Goal: Information Seeking & Learning: Understand process/instructions

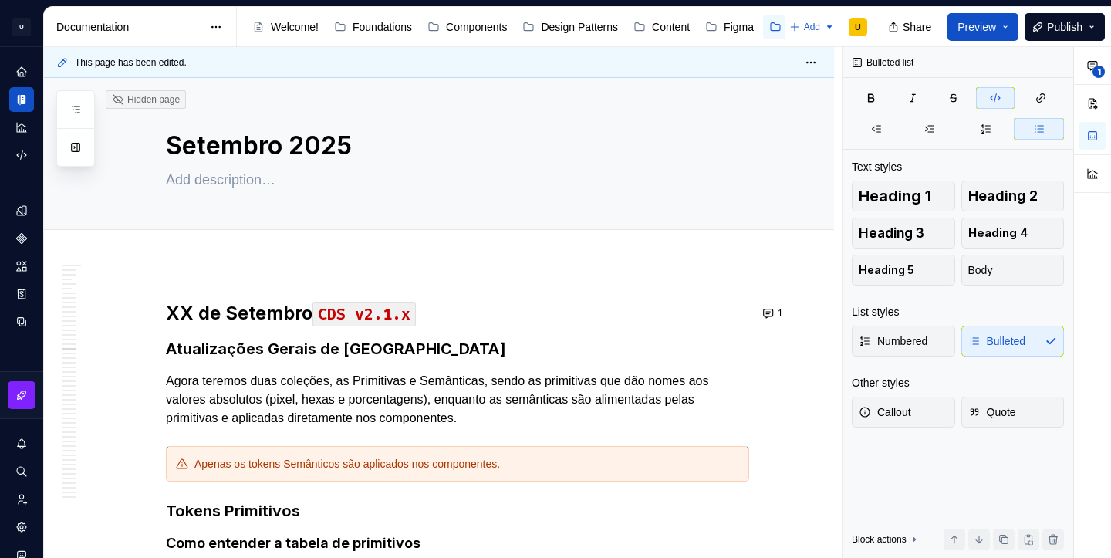
scroll to position [36608, 0]
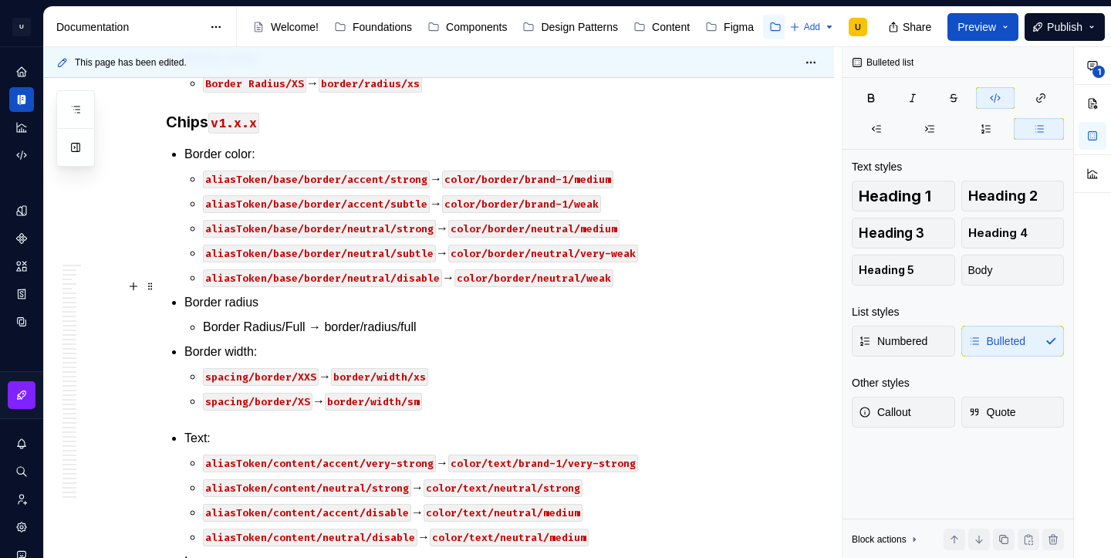
type textarea "*"
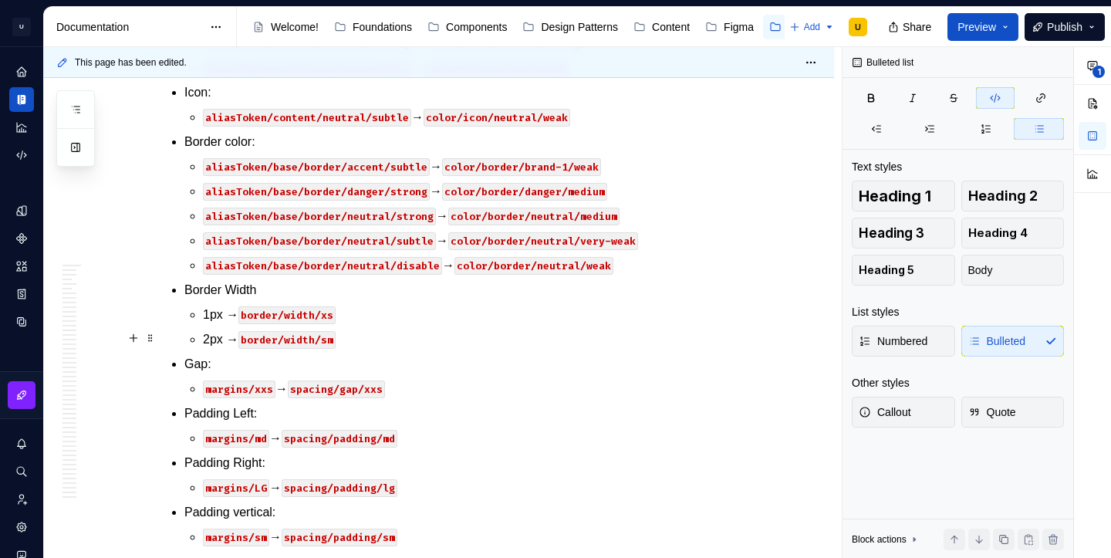
scroll to position [48217, 0]
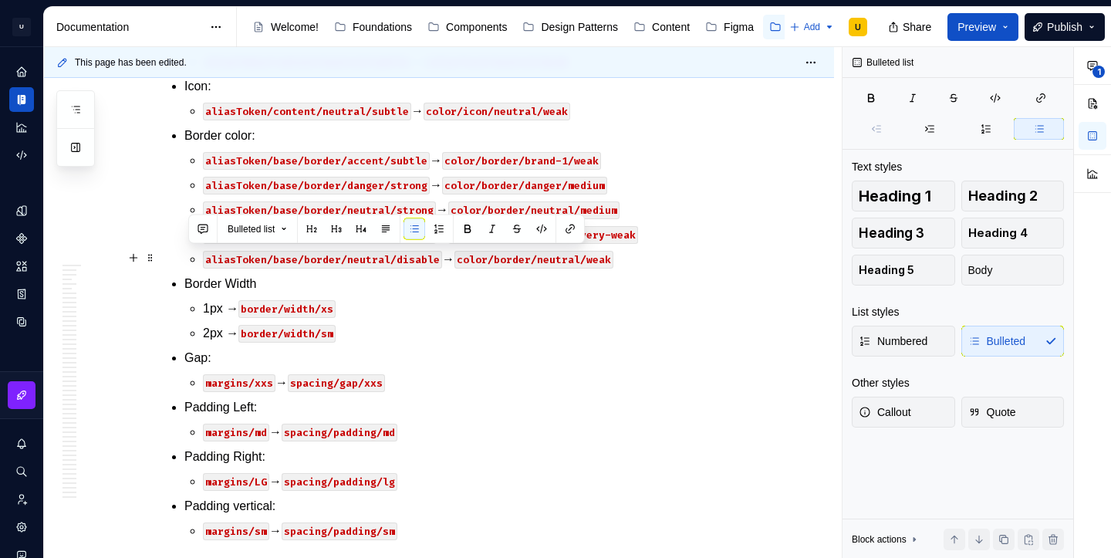
drag, startPoint x: 398, startPoint y: 285, endPoint x: 182, endPoint y: 263, distance: 216.4
copy li "Gap: margins/SM → spacing/gap/sm"
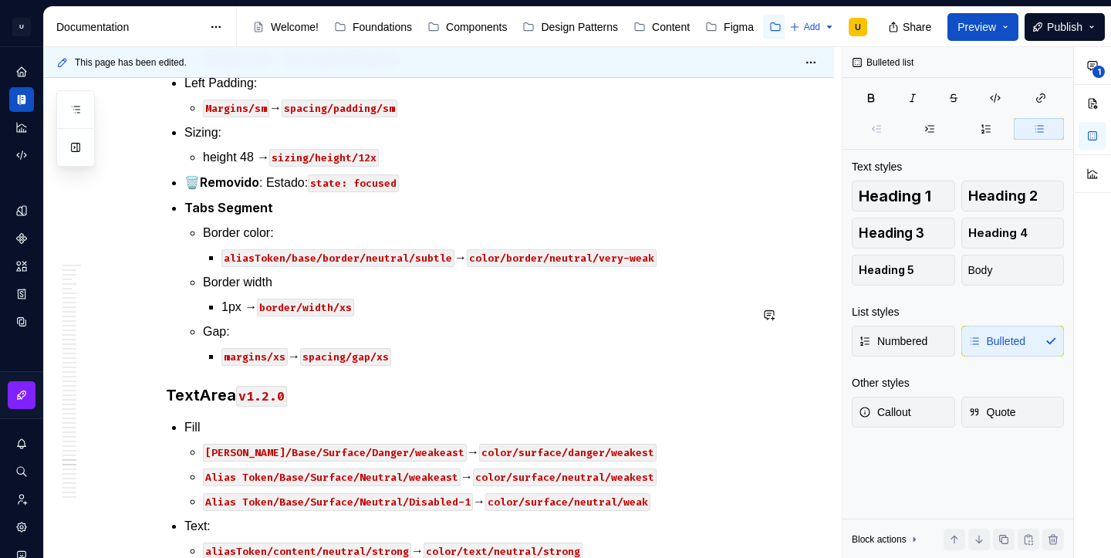
scroll to position [47684, 0]
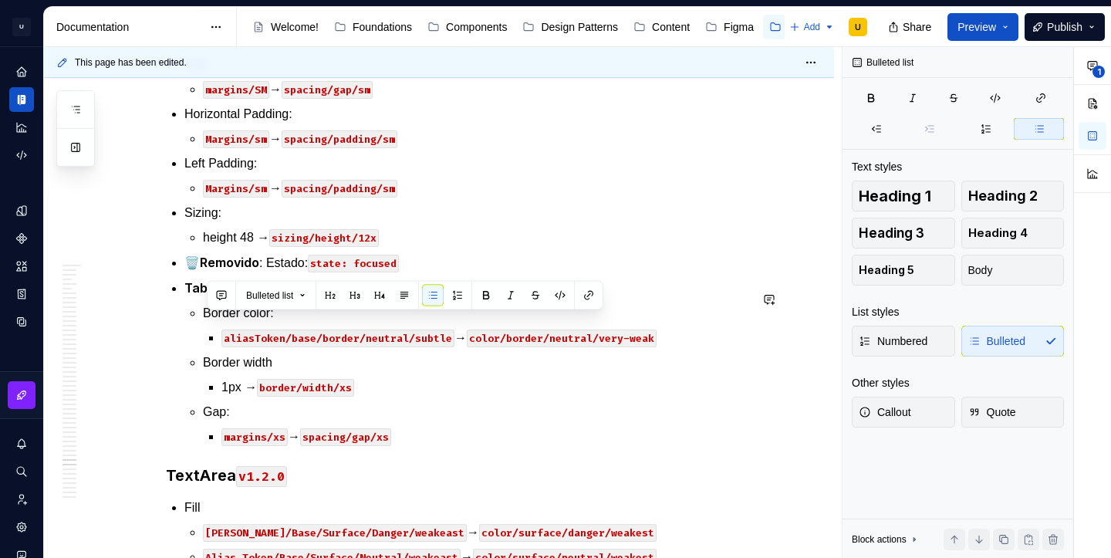
copy p "8px → spacing/gap/sm"
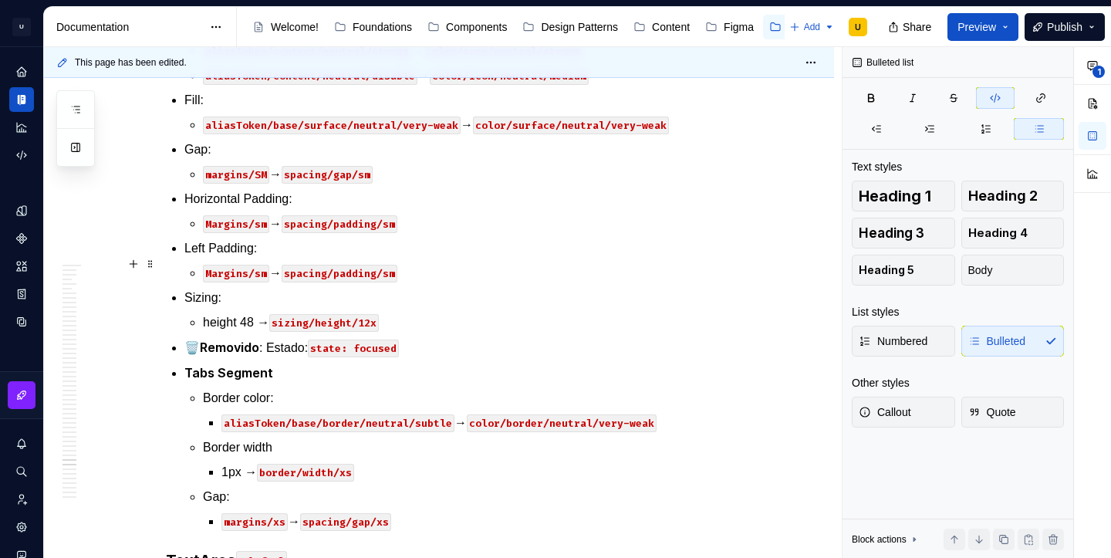
scroll to position [47625, 0]
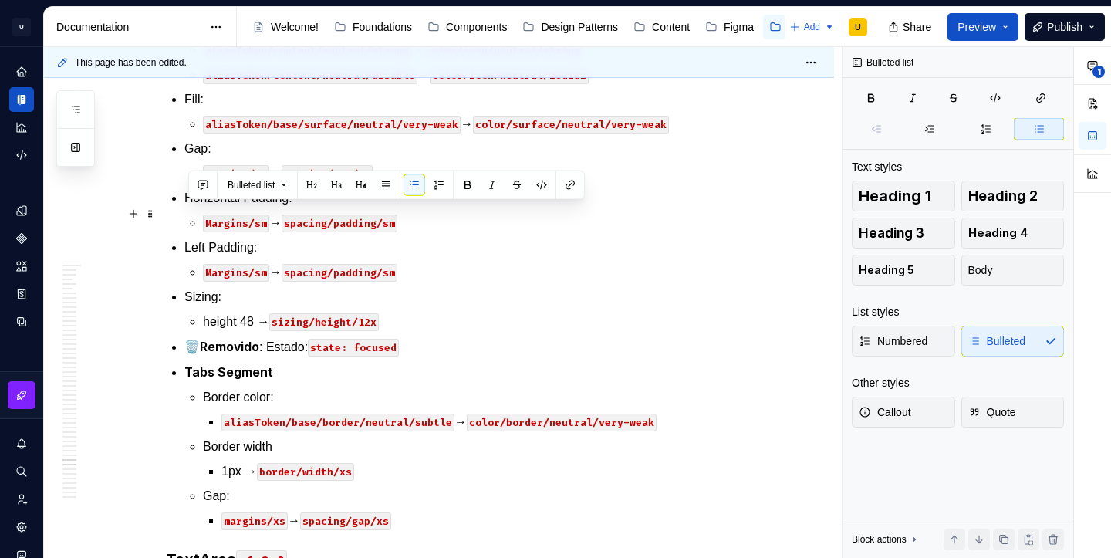
drag, startPoint x: 450, startPoint y: 290, endPoint x: 191, endPoint y: 215, distance: 270.2
copy ul "Padding bottom 16px → spacing/padding/lg Padding vertical Margins/XXS → spacing…"
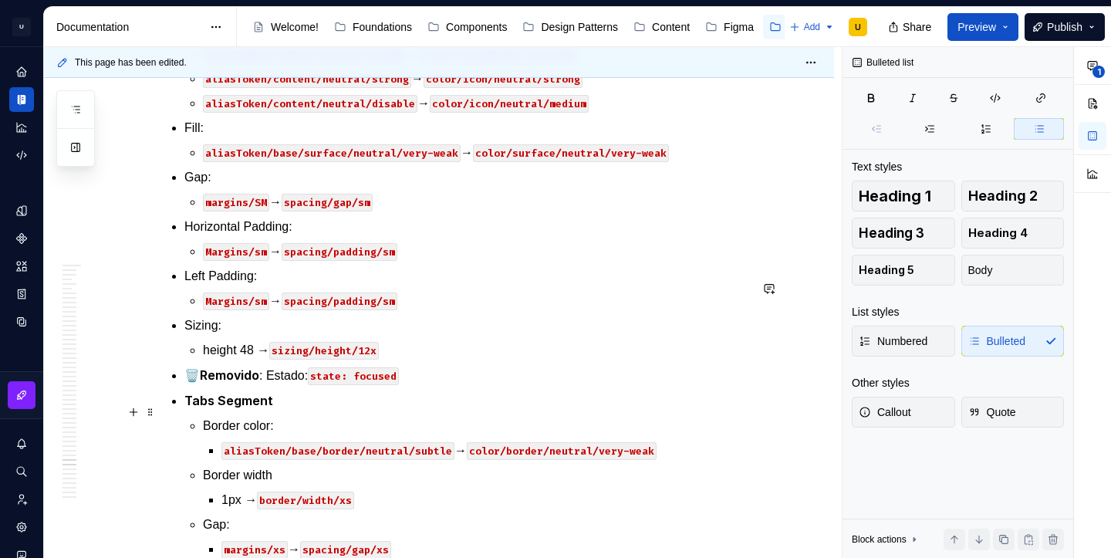
scroll to position [47696, 0]
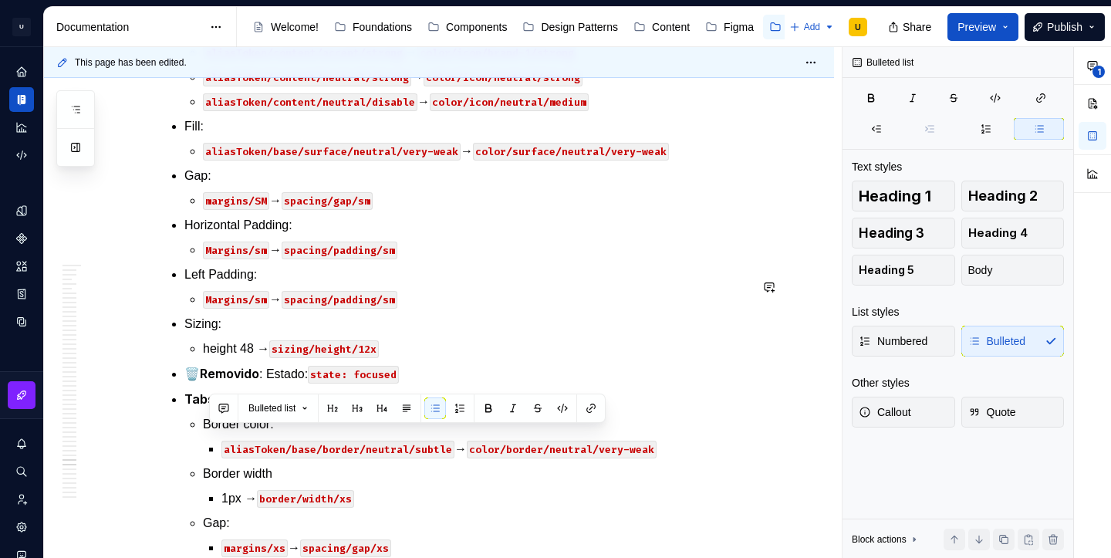
copy p "Margins/XS → spacing/padding/xs"
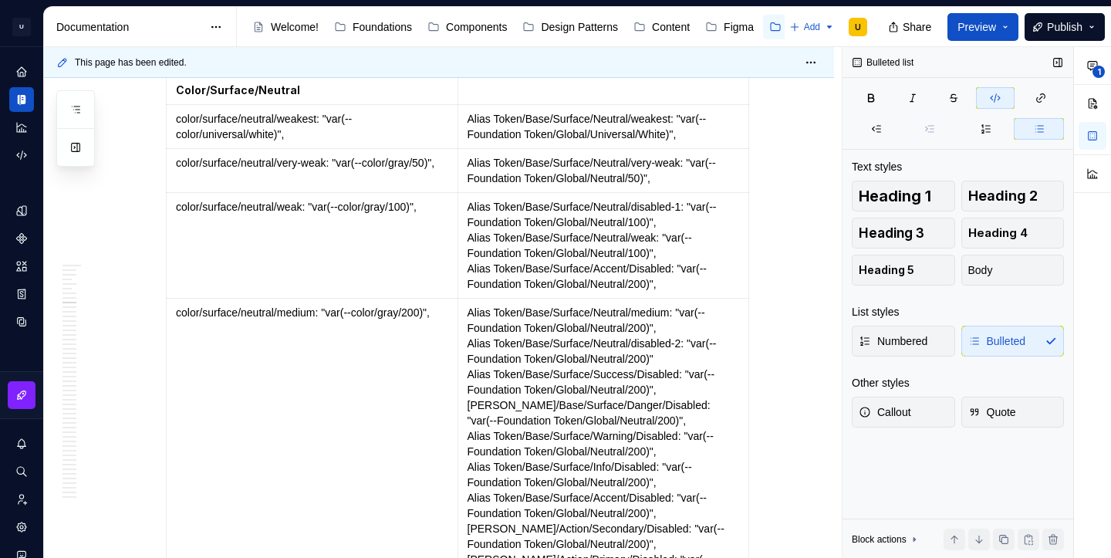
scroll to position [27723, 0]
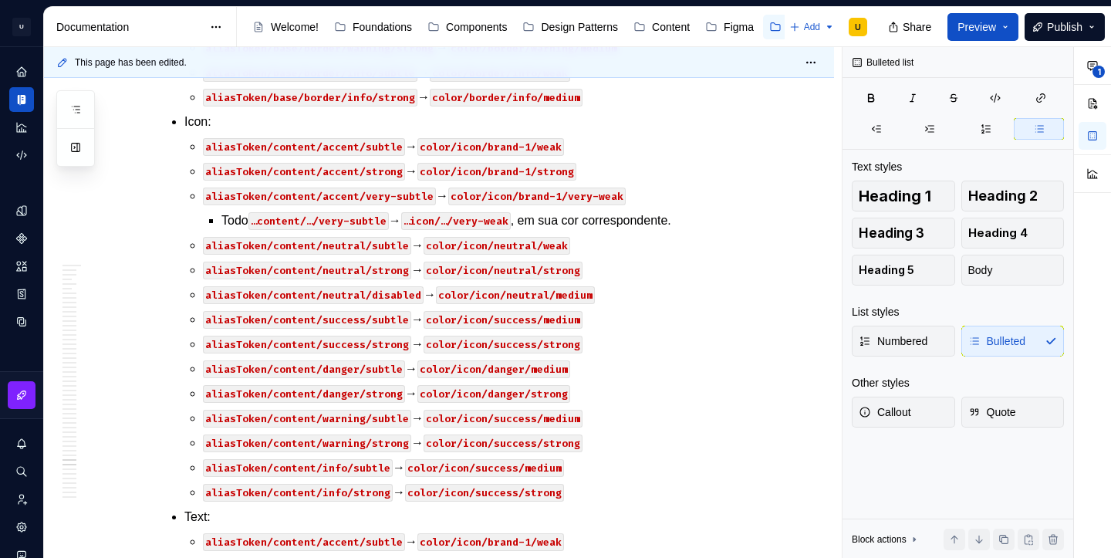
scroll to position [47648, 0]
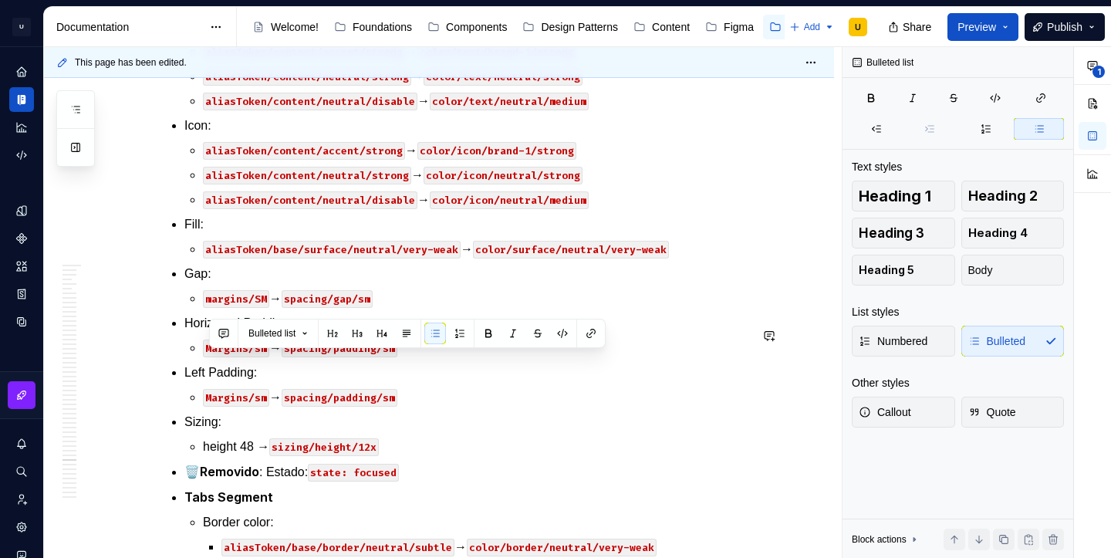
copy p "aliasToken/base/surface/neutral/weak → color/surface/neutral/weak"
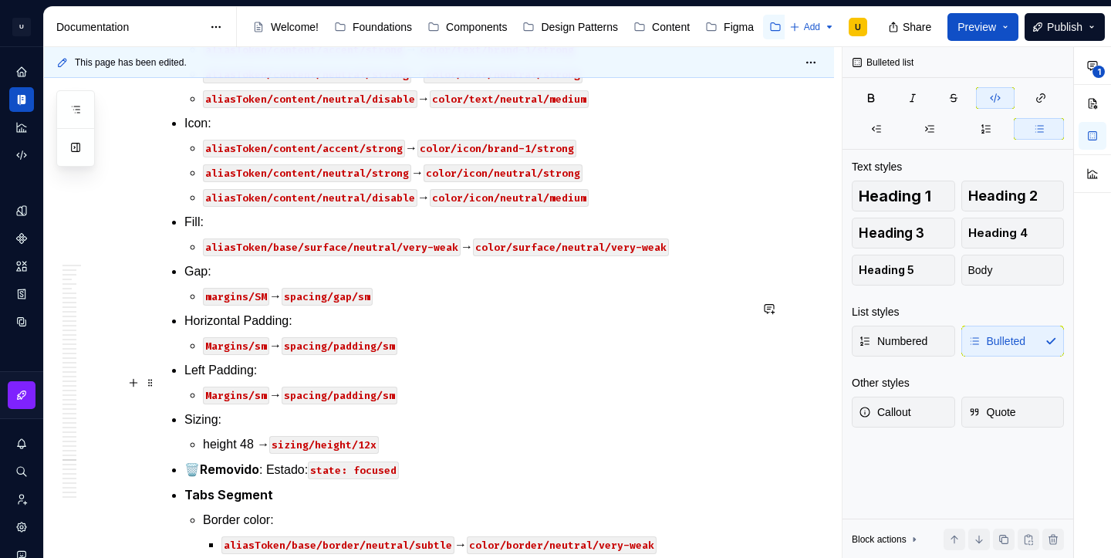
scroll to position [47676, 0]
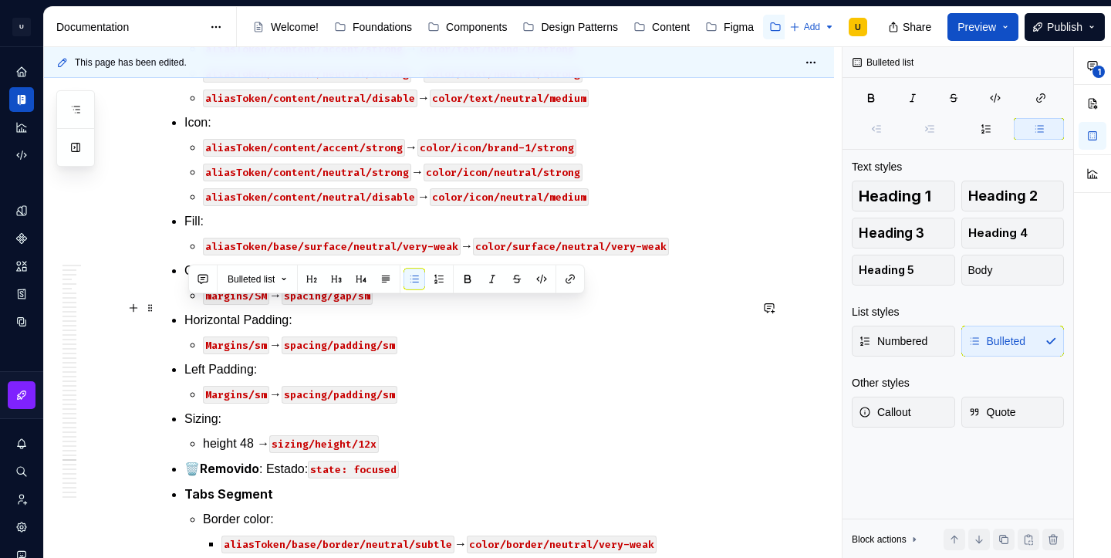
drag, startPoint x: 612, startPoint y: 360, endPoint x: 185, endPoint y: 308, distance: 430.1
copy li "Icon: aliasToken/base/surface/neutral/weak → color/icon/neutral/very-weak alias…"
drag, startPoint x: 601, startPoint y: 360, endPoint x: 185, endPoint y: 310, distance: 419.0
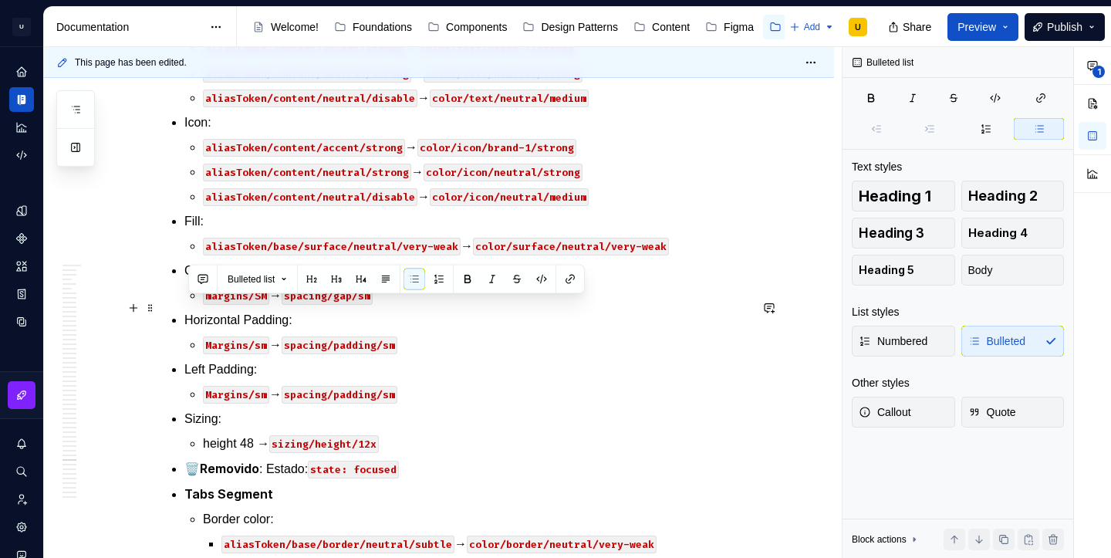
copy li "Icon: aliasToken/base/surface/neutral/weak → color/icon/neutral/very-weak alias…"
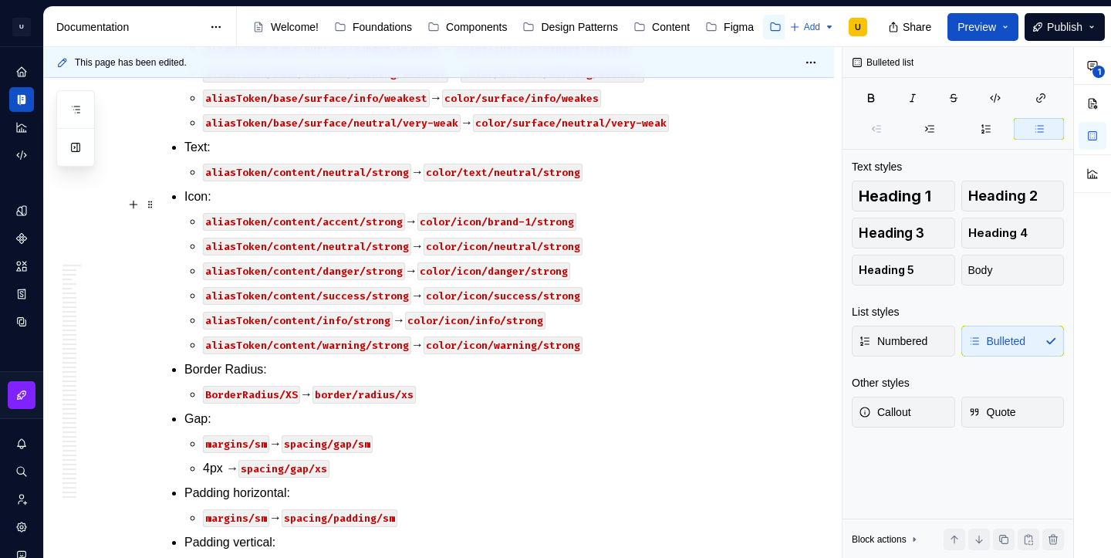
scroll to position [51153, 0]
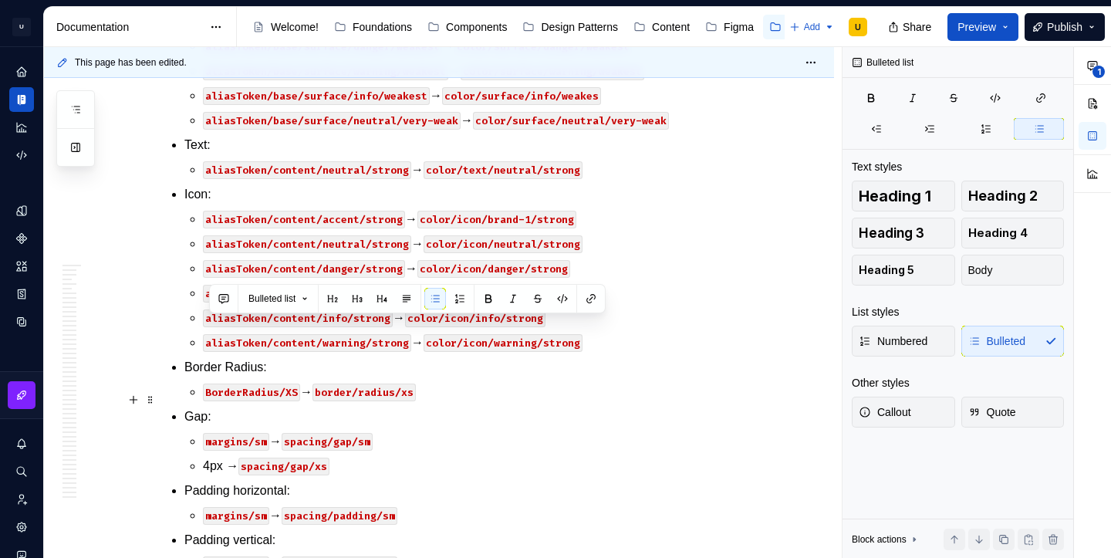
drag, startPoint x: 208, startPoint y: 326, endPoint x: 593, endPoint y: 398, distance: 391.0
copy ul "aliasToken/content/accent/strong → color/icon/brand-1/strong aliasToken/content…"
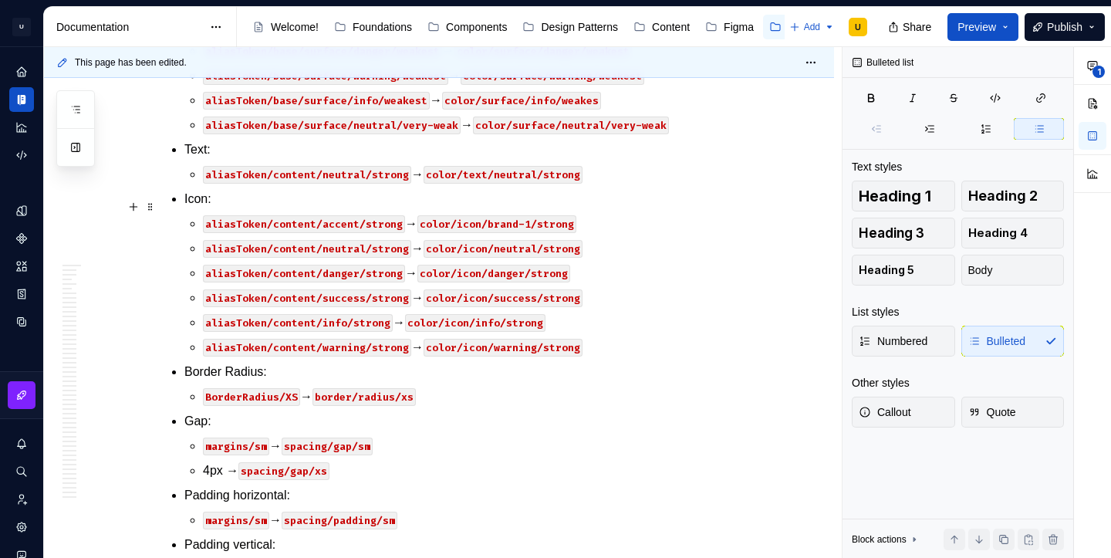
scroll to position [51279, 0]
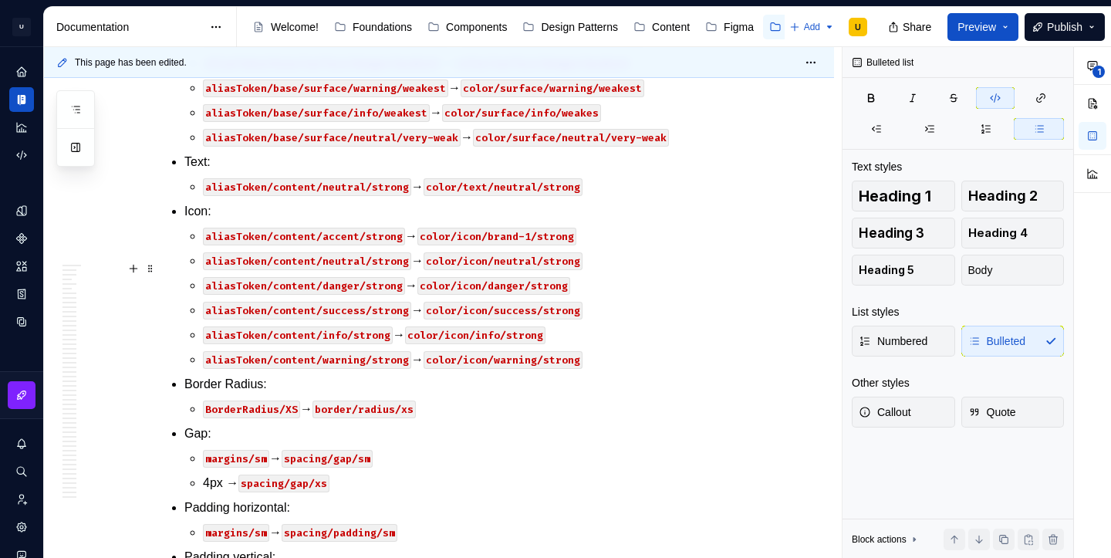
scroll to position [51261, 0]
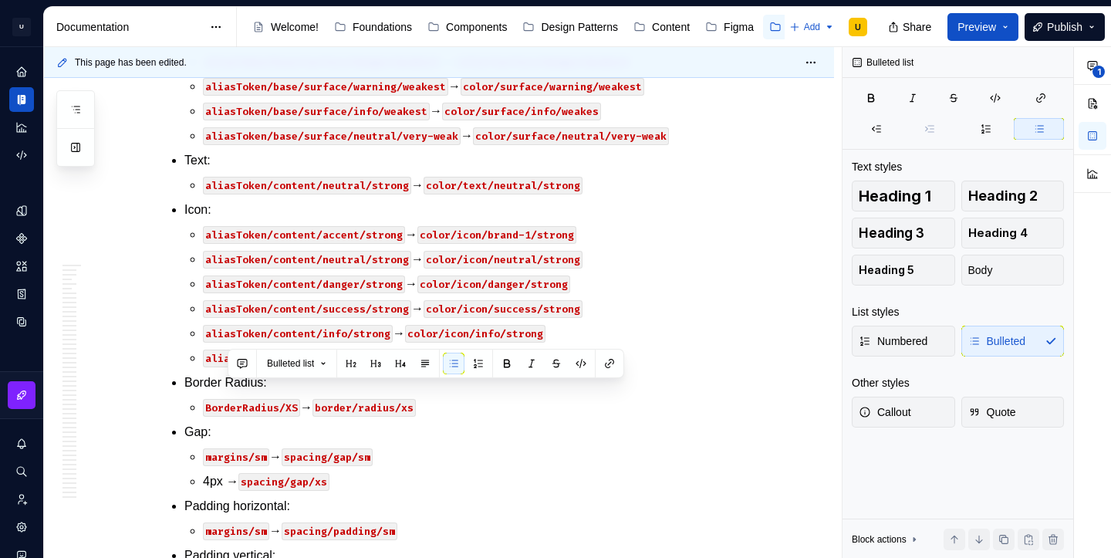
copy p "aliasToken/content/accent/strong → color/icon/brand-1/strong"
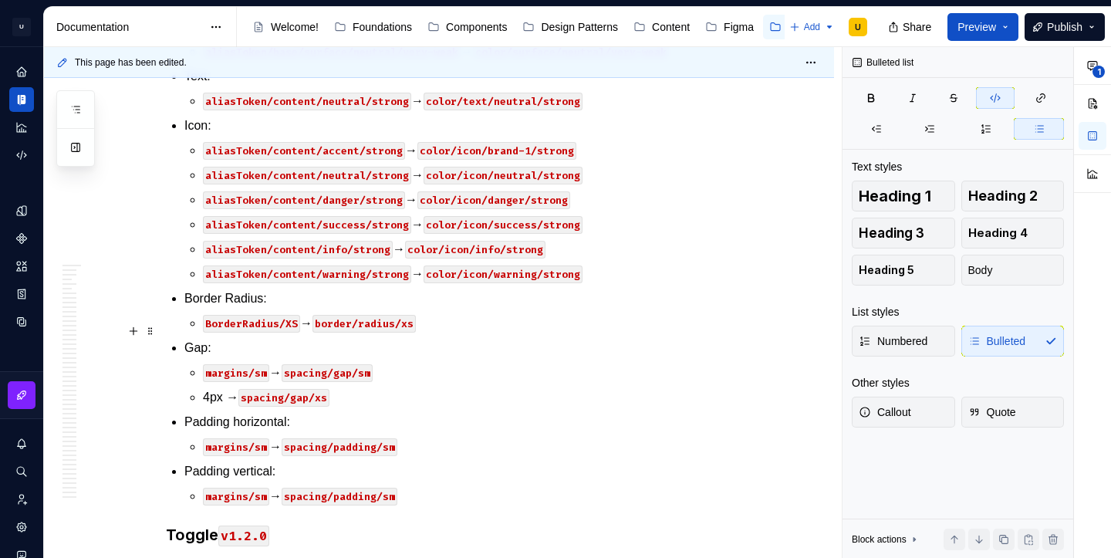
scroll to position [51369, 0]
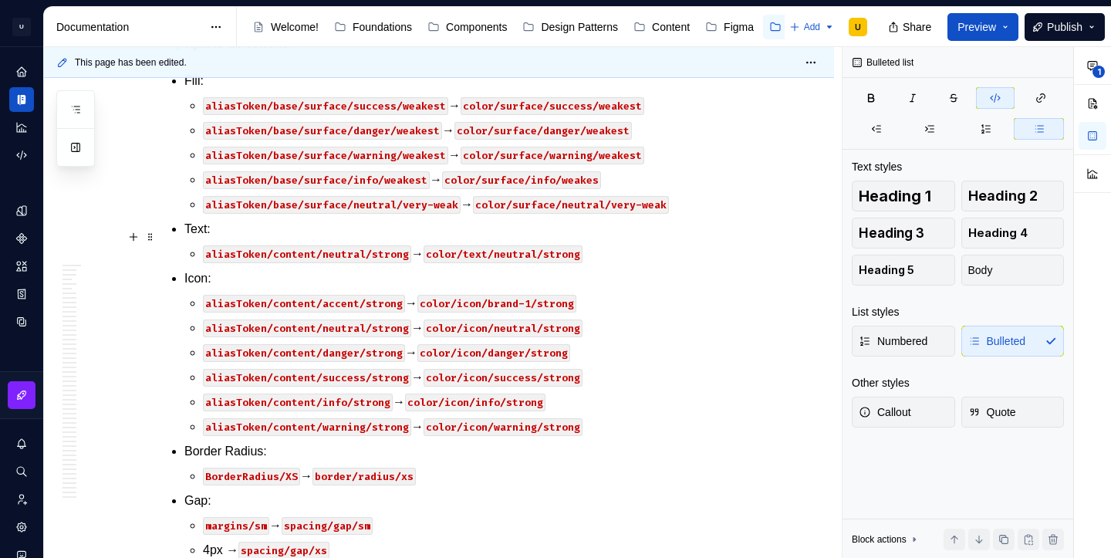
scroll to position [51215, 0]
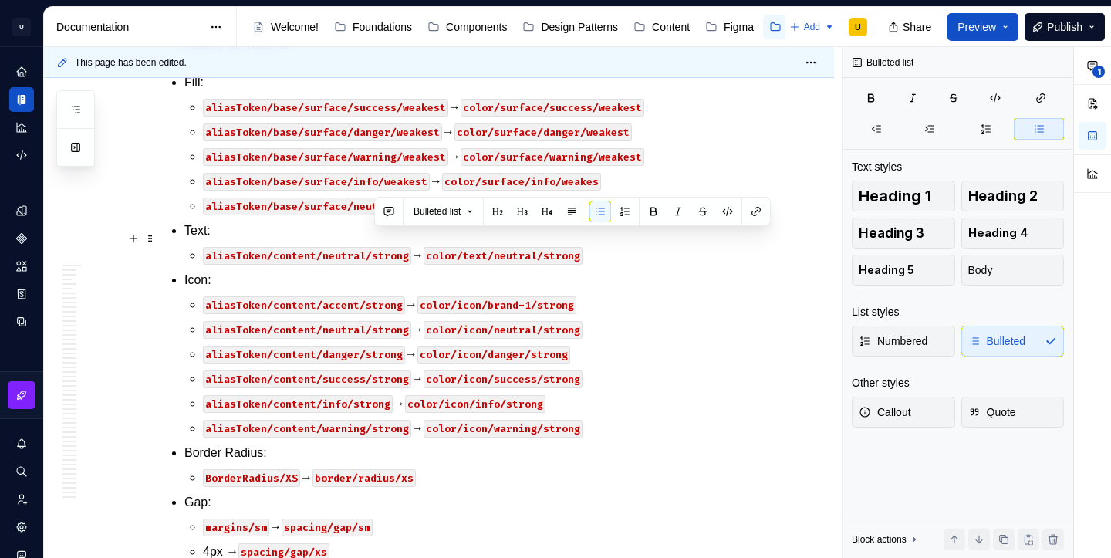
drag, startPoint x: 617, startPoint y: 232, endPoint x: 356, endPoint y: 233, distance: 260.9
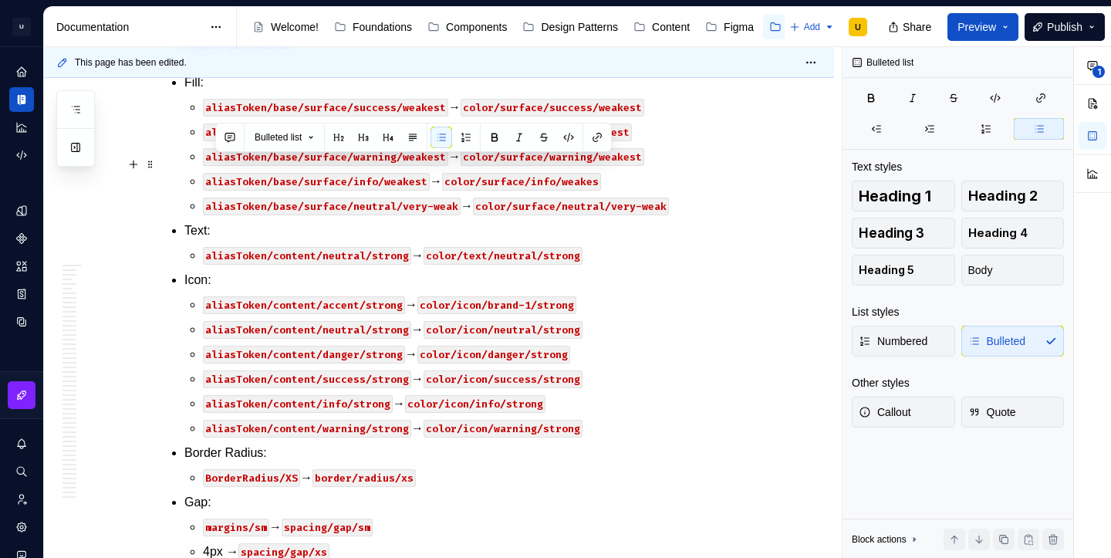
drag, startPoint x: 356, startPoint y: 233, endPoint x: 218, endPoint y: 158, distance: 157.1
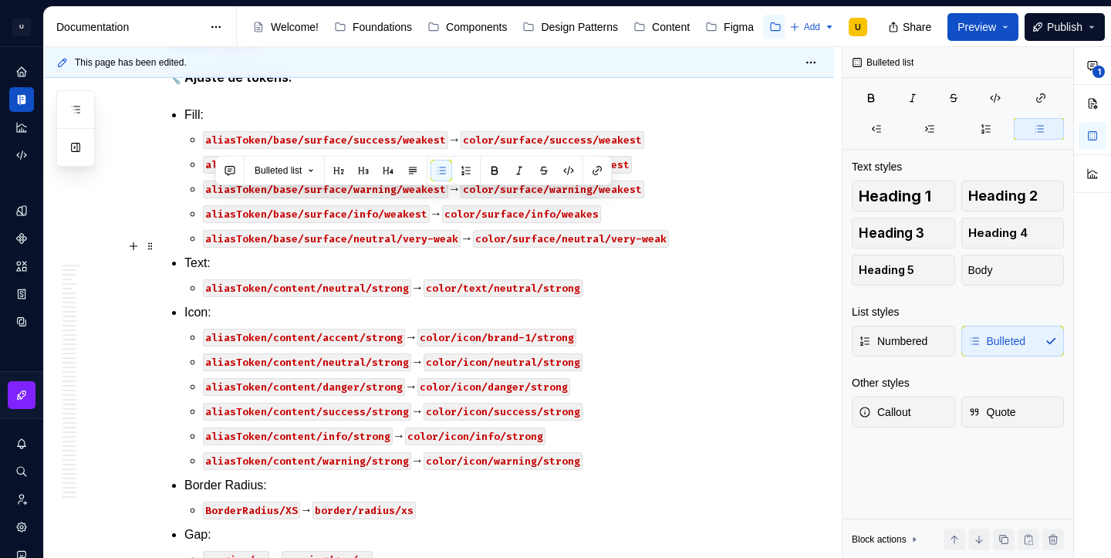
scroll to position [51182, 0]
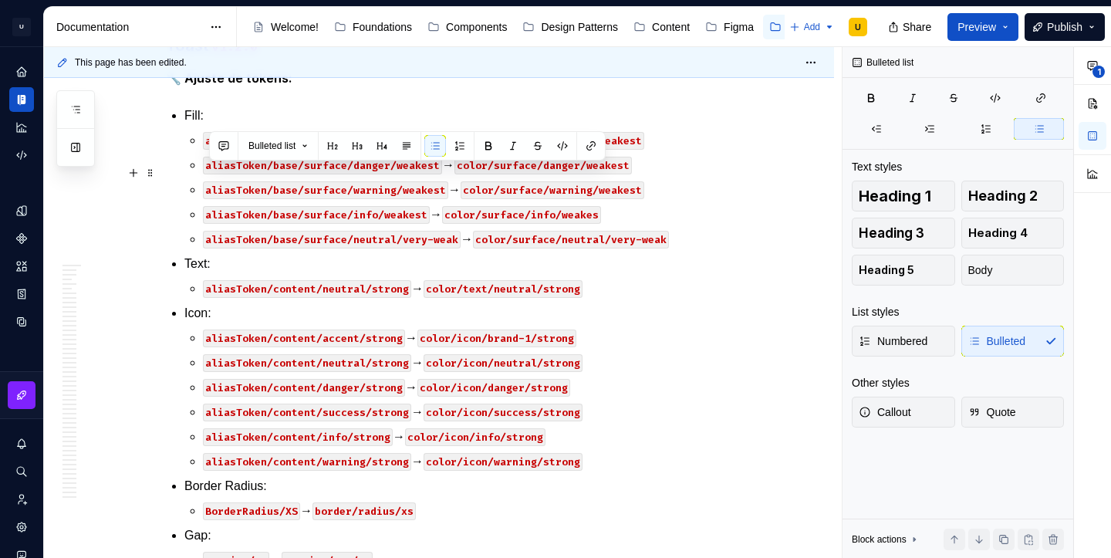
drag, startPoint x: 617, startPoint y: 270, endPoint x: 205, endPoint y: 176, distance: 422.8
copy ul "aliasToken/content/neutral/disabled → color/text/neutral/medium aliasToken/cont…"
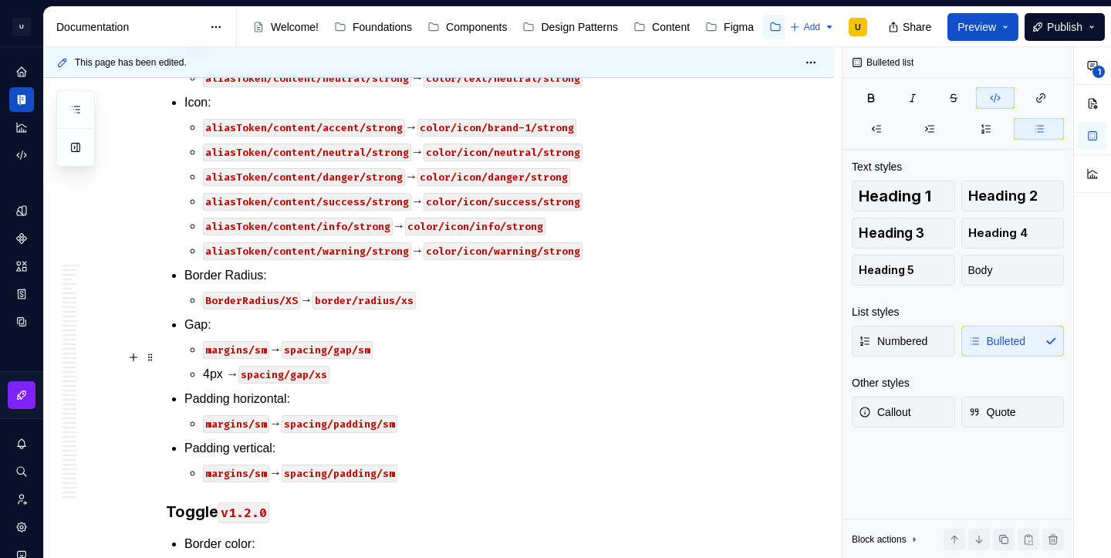
scroll to position [51395, 0]
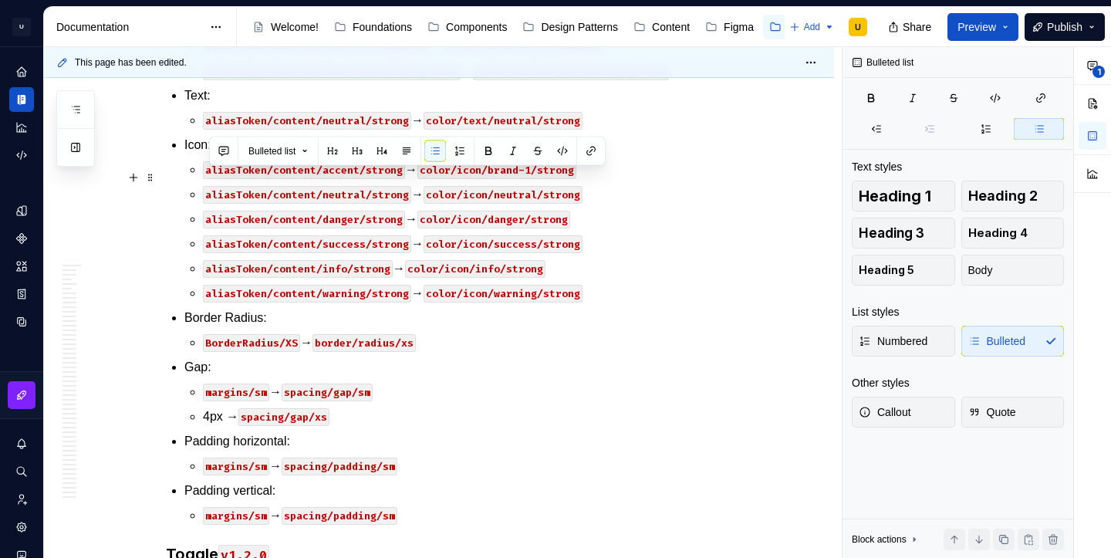
drag, startPoint x: 579, startPoint y: 225, endPoint x: 177, endPoint y: 184, distance: 404.3
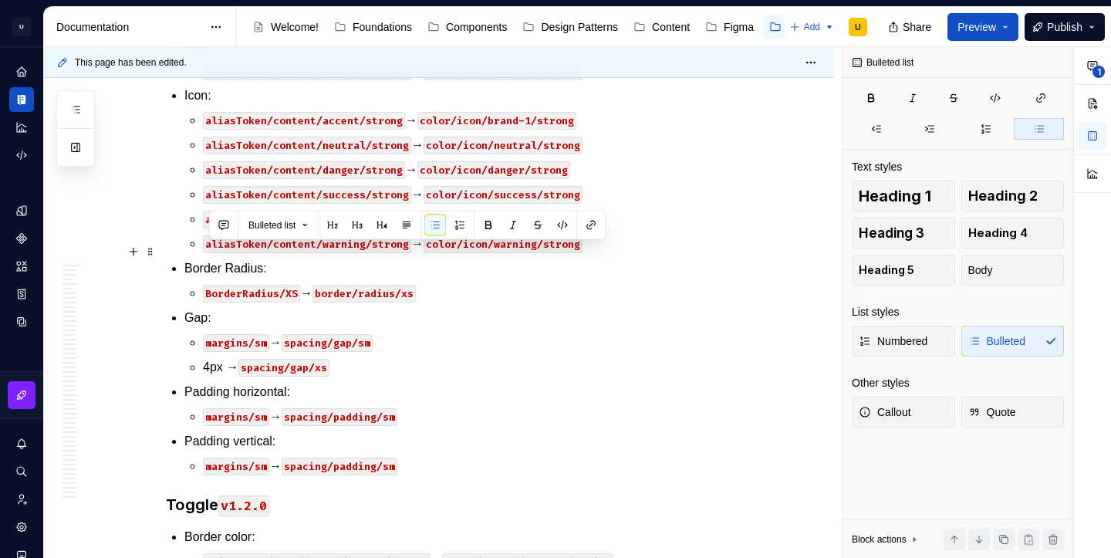
drag, startPoint x: 603, startPoint y: 254, endPoint x: 205, endPoint y: 252, distance: 398.3
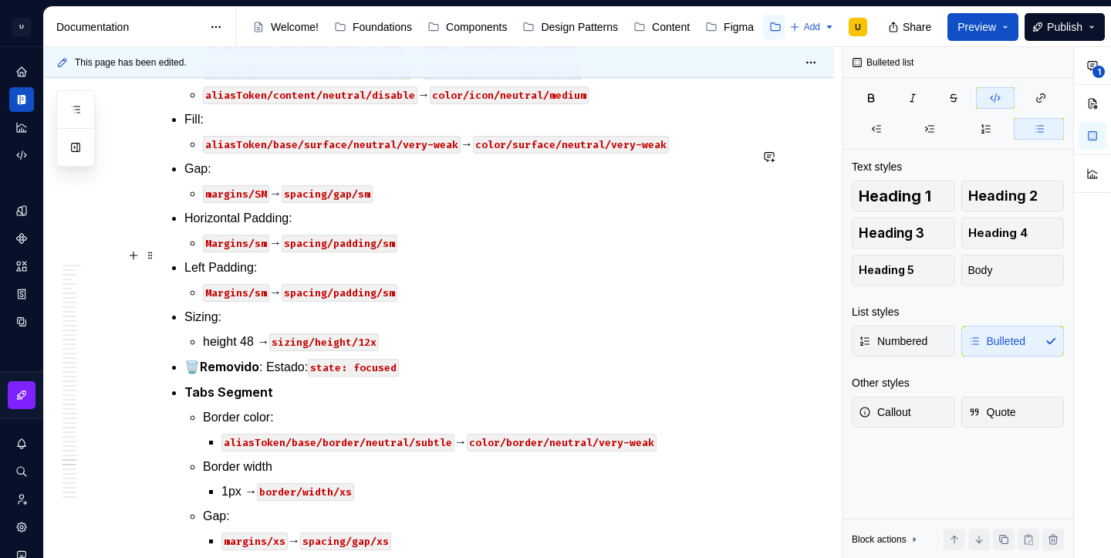
scroll to position [47839, 0]
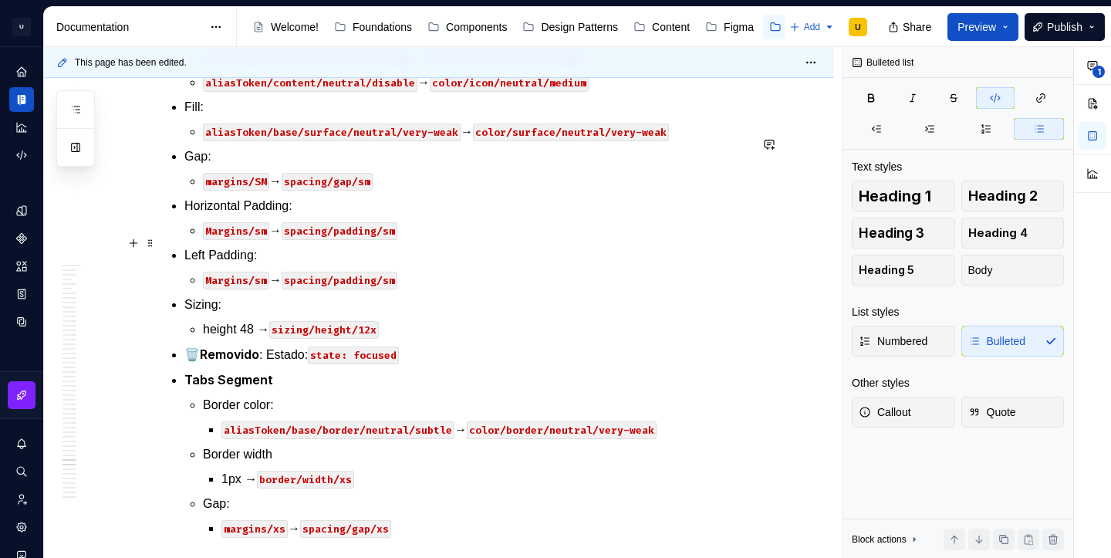
type textarea "*"
